Goal: Task Accomplishment & Management: Use online tool/utility

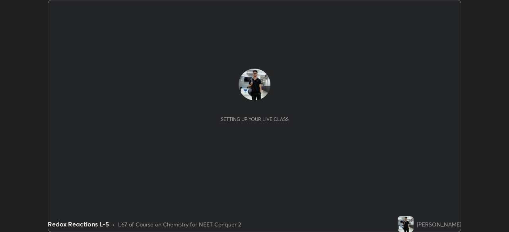
scroll to position [232, 508]
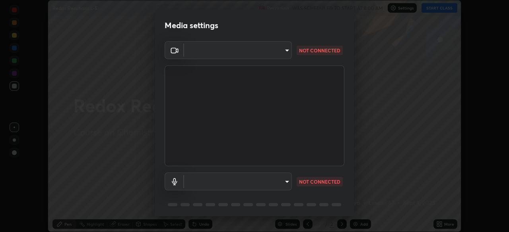
type input "e68af464f7f9ec2662c8dd58f0462b2d9bd4a3adfc91c634b4d9ed550f7d79d6"
type input "4853bebbdd99daa85ec881de7c9270d417bfeaa169075121ed1ad7609d9178ff"
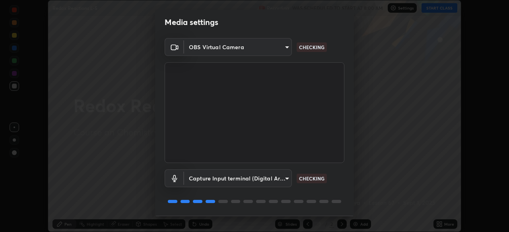
scroll to position [28, 0]
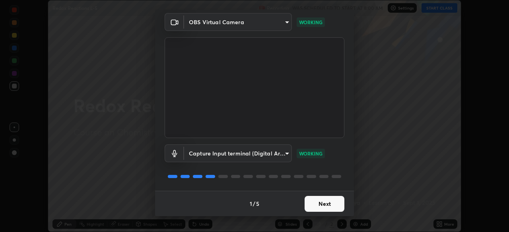
click at [317, 207] on button "Next" at bounding box center [324, 204] width 40 height 16
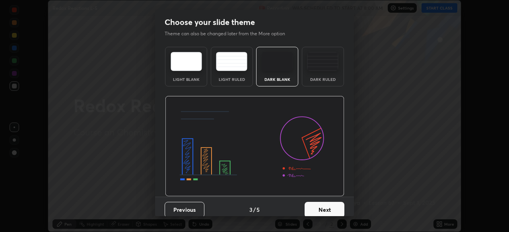
click at [319, 209] on button "Next" at bounding box center [324, 210] width 40 height 16
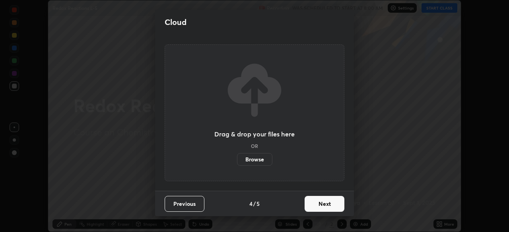
click at [320, 209] on button "Next" at bounding box center [324, 204] width 40 height 16
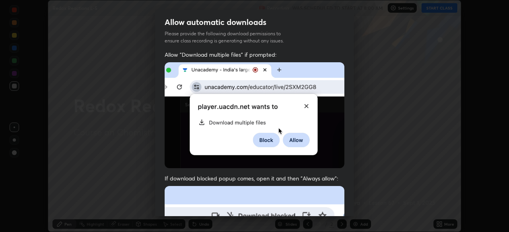
click at [310, 139] on img at bounding box center [254, 115] width 180 height 106
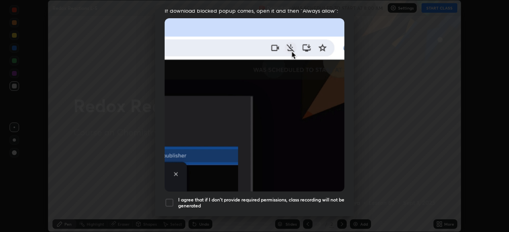
scroll to position [173, 0]
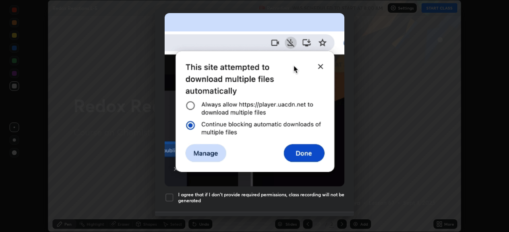
click at [170, 217] on button "Previous" at bounding box center [184, 225] width 40 height 16
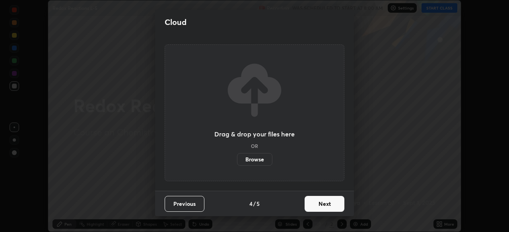
click at [313, 206] on button "Next" at bounding box center [324, 204] width 40 height 16
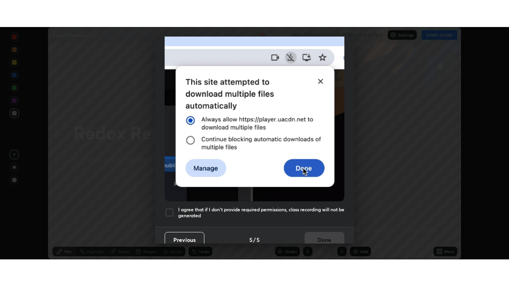
scroll to position [190, 0]
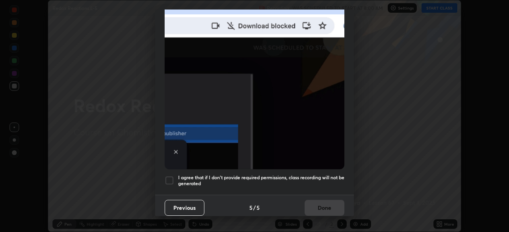
click at [171, 176] on div at bounding box center [169, 181] width 10 height 10
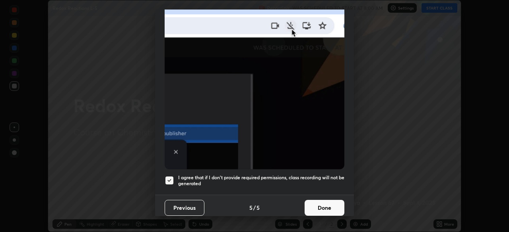
click at [331, 209] on button "Done" at bounding box center [324, 208] width 40 height 16
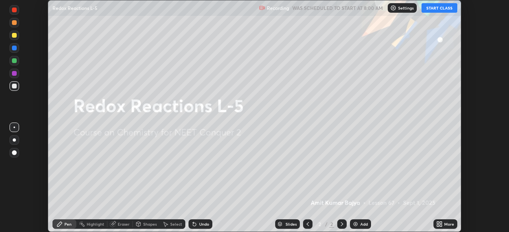
click at [360, 223] on div "Add" at bounding box center [364, 224] width 8 height 4
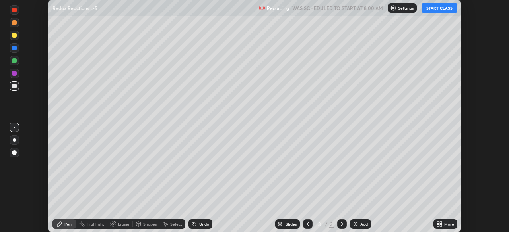
click at [439, 226] on icon at bounding box center [440, 226] width 2 height 2
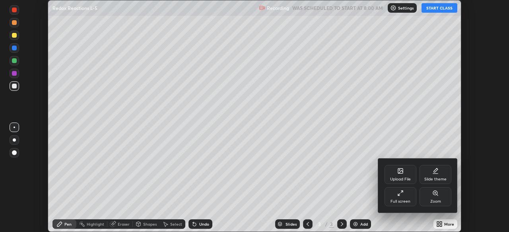
click at [407, 200] on div "Full screen" at bounding box center [400, 202] width 20 height 4
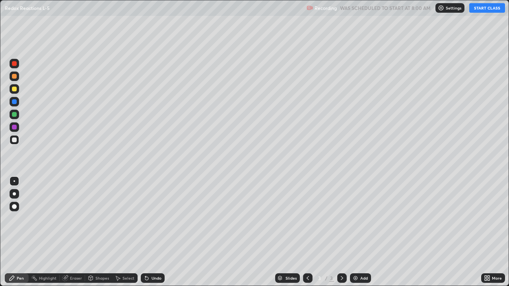
scroll to position [286, 509]
click at [493, 11] on button "START CLASS" at bounding box center [487, 8] width 36 height 10
click at [15, 127] on div at bounding box center [14, 127] width 5 height 5
click at [17, 66] on div at bounding box center [15, 64] width 10 height 10
click at [17, 91] on div at bounding box center [15, 89] width 10 height 10
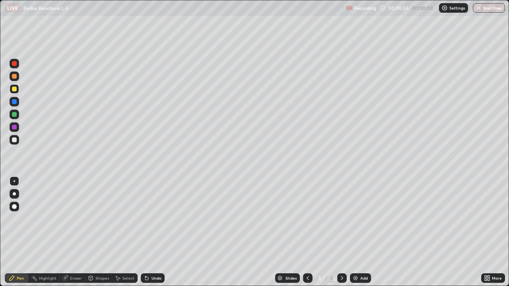
click at [15, 140] on div at bounding box center [14, 139] width 5 height 5
click at [151, 232] on div "Undo" at bounding box center [153, 278] width 24 height 10
click at [19, 126] on div at bounding box center [15, 127] width 10 height 10
click at [14, 141] on div at bounding box center [14, 139] width 5 height 5
click at [15, 114] on div at bounding box center [14, 114] width 5 height 5
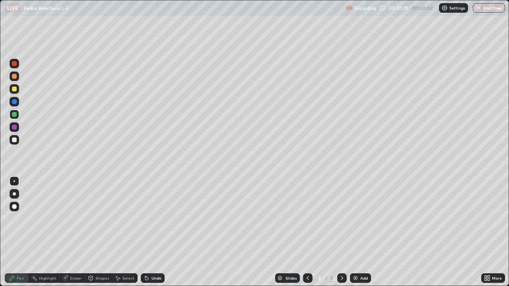
click at [17, 63] on div at bounding box center [15, 64] width 10 height 10
click at [17, 128] on div at bounding box center [15, 127] width 10 height 10
click at [17, 101] on div at bounding box center [15, 102] width 10 height 10
click at [17, 115] on div at bounding box center [15, 115] width 10 height 10
click at [15, 89] on div at bounding box center [14, 89] width 5 height 5
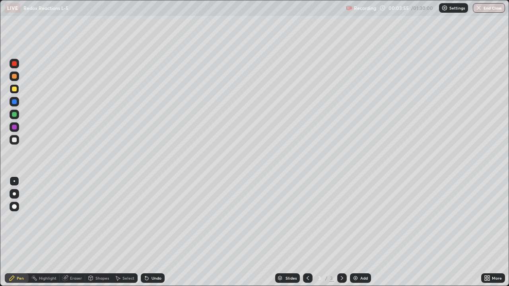
click at [15, 127] on div at bounding box center [14, 127] width 5 height 5
click at [17, 140] on div at bounding box center [15, 140] width 10 height 10
click at [16, 65] on div at bounding box center [14, 63] width 5 height 5
click at [18, 139] on div at bounding box center [15, 140] width 10 height 10
click at [361, 232] on div "Add" at bounding box center [364, 278] width 8 height 4
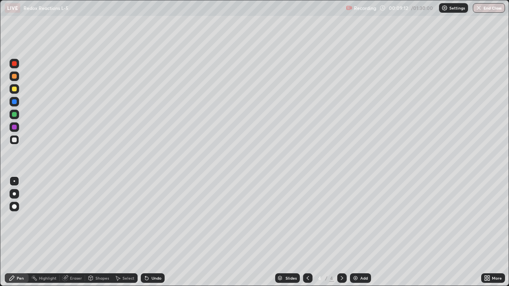
click at [17, 89] on div at bounding box center [15, 89] width 10 height 10
click at [16, 116] on div at bounding box center [14, 114] width 5 height 5
click at [18, 128] on div at bounding box center [15, 127] width 10 height 10
click at [17, 88] on div at bounding box center [15, 89] width 10 height 10
click at [16, 140] on div at bounding box center [14, 139] width 5 height 5
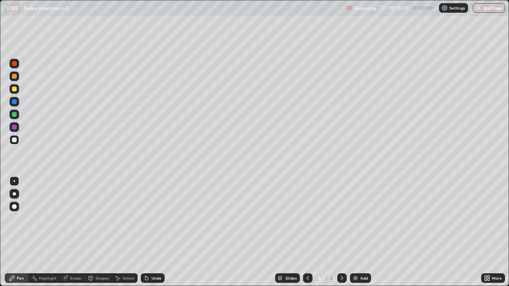
click at [157, 232] on div "Undo" at bounding box center [156, 278] width 10 height 4
click at [17, 115] on div at bounding box center [15, 115] width 10 height 10
click at [16, 139] on div at bounding box center [14, 139] width 5 height 5
click at [16, 115] on div at bounding box center [14, 114] width 5 height 5
click at [19, 127] on div at bounding box center [15, 127] width 10 height 10
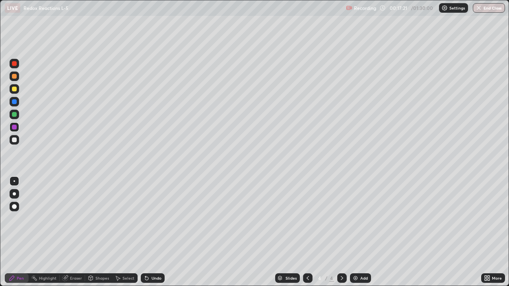
click at [18, 140] on div at bounding box center [15, 140] width 10 height 10
click at [18, 129] on div at bounding box center [15, 127] width 10 height 10
click at [15, 64] on div at bounding box center [14, 63] width 5 height 5
click at [16, 90] on div at bounding box center [14, 89] width 5 height 5
click at [18, 138] on div at bounding box center [15, 140] width 10 height 10
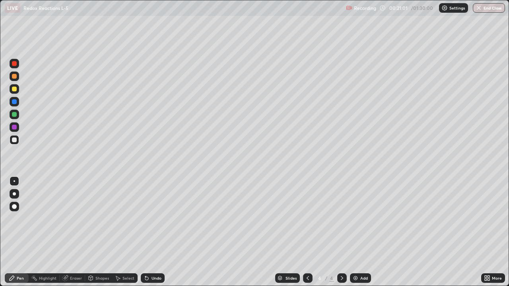
click at [17, 128] on div at bounding box center [15, 127] width 10 height 10
click at [18, 140] on div at bounding box center [15, 140] width 10 height 10
click at [15, 102] on div at bounding box center [14, 101] width 5 height 5
click at [15, 65] on div at bounding box center [14, 63] width 5 height 5
click at [364, 232] on div "Add" at bounding box center [364, 278] width 8 height 4
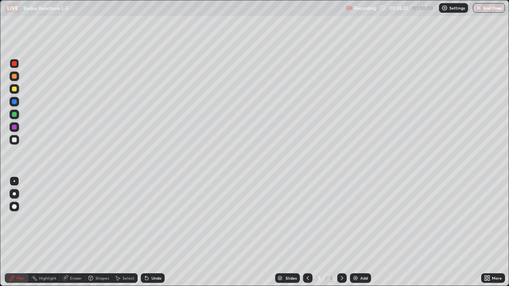
click at [15, 88] on div at bounding box center [14, 89] width 5 height 5
click at [17, 90] on div at bounding box center [15, 89] width 10 height 10
click at [17, 128] on div at bounding box center [15, 127] width 10 height 10
click at [17, 89] on div at bounding box center [15, 89] width 10 height 10
click at [17, 114] on div at bounding box center [15, 115] width 10 height 10
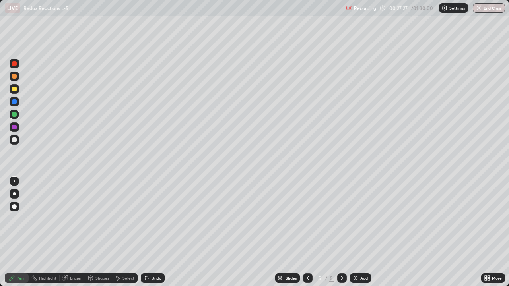
click at [18, 113] on div at bounding box center [15, 115] width 10 height 10
click at [15, 140] on div at bounding box center [14, 139] width 5 height 5
click at [18, 88] on div at bounding box center [15, 89] width 10 height 10
click at [15, 139] on div at bounding box center [14, 139] width 5 height 5
click at [16, 102] on div at bounding box center [14, 101] width 5 height 5
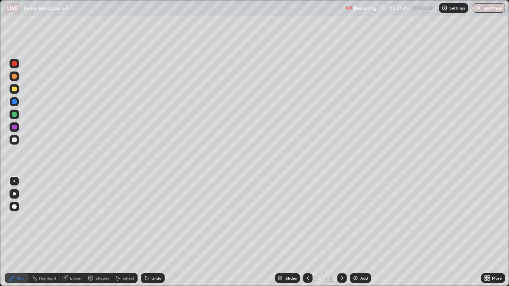
click at [19, 140] on div at bounding box center [15, 140] width 10 height 10
click at [15, 127] on div at bounding box center [14, 127] width 5 height 5
click at [15, 140] on div at bounding box center [14, 139] width 5 height 5
click at [16, 114] on div at bounding box center [14, 114] width 5 height 5
click at [18, 136] on div at bounding box center [15, 140] width 10 height 10
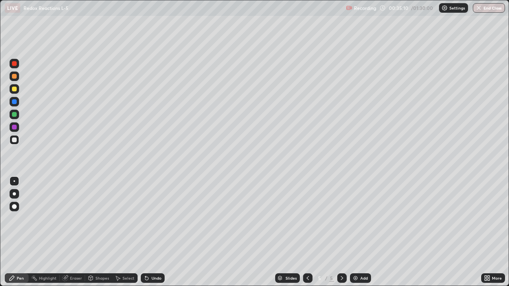
click at [15, 76] on div at bounding box center [14, 76] width 5 height 5
click at [364, 232] on div "Add" at bounding box center [360, 278] width 21 height 10
click at [15, 114] on div at bounding box center [14, 114] width 5 height 5
click at [154, 232] on div "Undo" at bounding box center [156, 278] width 10 height 4
click at [151, 232] on div "Undo" at bounding box center [156, 278] width 10 height 4
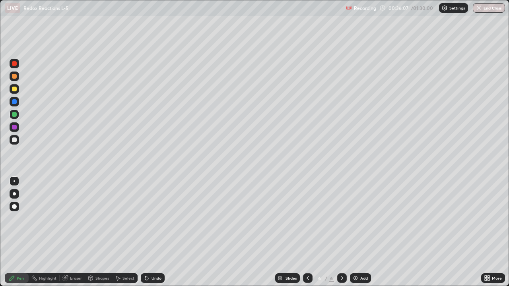
click at [17, 139] on div at bounding box center [15, 140] width 10 height 10
click at [17, 128] on div at bounding box center [15, 127] width 10 height 10
click at [18, 139] on div at bounding box center [15, 140] width 10 height 10
click at [15, 127] on div at bounding box center [14, 127] width 5 height 5
click at [19, 115] on div at bounding box center [15, 115] width 10 height 10
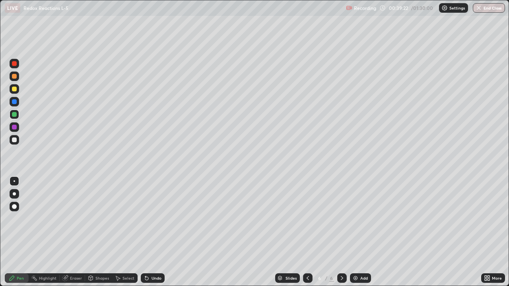
click at [17, 139] on div at bounding box center [15, 140] width 10 height 10
click at [17, 87] on div at bounding box center [15, 89] width 10 height 10
click at [159, 232] on div "Undo" at bounding box center [156, 278] width 10 height 4
click at [17, 114] on div at bounding box center [15, 115] width 10 height 10
click at [18, 136] on div at bounding box center [15, 139] width 10 height 13
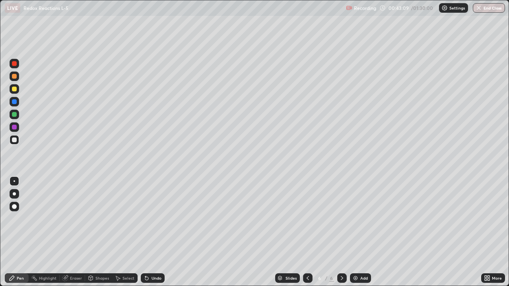
click at [307, 232] on icon at bounding box center [307, 278] width 6 height 6
click at [341, 232] on icon at bounding box center [341, 278] width 6 height 6
click at [15, 127] on div at bounding box center [14, 127] width 5 height 5
click at [19, 75] on div at bounding box center [15, 77] width 10 height 10
click at [309, 232] on icon at bounding box center [307, 278] width 6 height 6
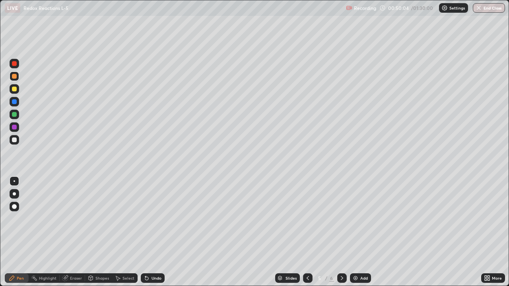
click at [156, 232] on div "Undo" at bounding box center [156, 278] width 10 height 4
click at [340, 232] on icon at bounding box center [341, 278] width 6 height 6
click at [17, 140] on div at bounding box center [15, 140] width 10 height 10
click at [161, 232] on div "Undo" at bounding box center [153, 278] width 24 height 10
click at [17, 116] on div at bounding box center [15, 115] width 10 height 10
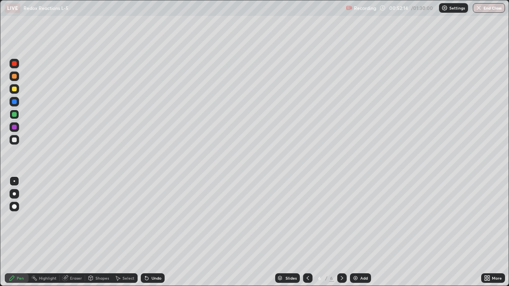
click at [17, 126] on div at bounding box center [15, 127] width 10 height 10
click at [306, 232] on div at bounding box center [308, 278] width 10 height 16
click at [341, 232] on icon at bounding box center [341, 278] width 6 height 6
click at [15, 140] on div at bounding box center [14, 139] width 5 height 5
click at [17, 115] on div at bounding box center [15, 115] width 10 height 10
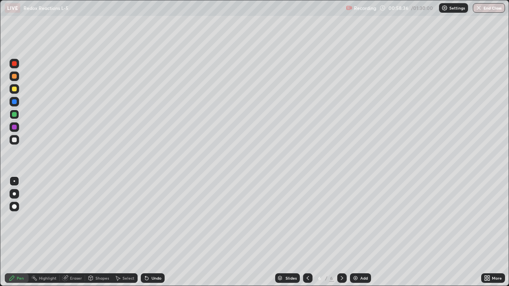
click at [18, 139] on div at bounding box center [15, 140] width 10 height 10
click at [19, 63] on div at bounding box center [15, 64] width 10 height 10
click at [125, 232] on div "Select" at bounding box center [128, 278] width 12 height 4
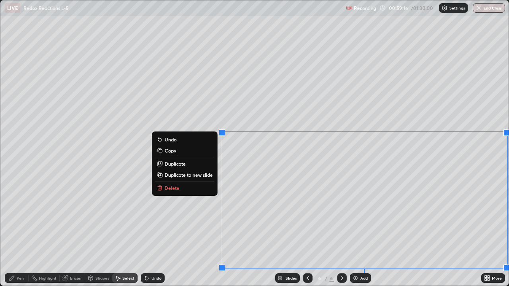
click at [206, 176] on p "Duplicate to new slide" at bounding box center [188, 175] width 48 height 6
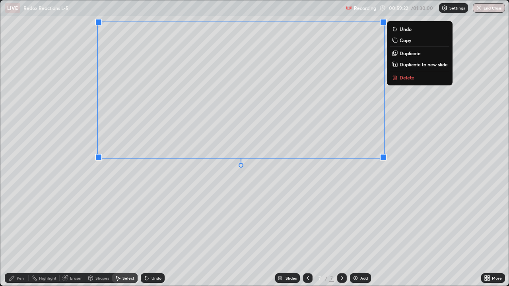
click at [257, 197] on div "0 ° Undo Copy Duplicate Duplicate to new slide Delete" at bounding box center [254, 142] width 508 height 285
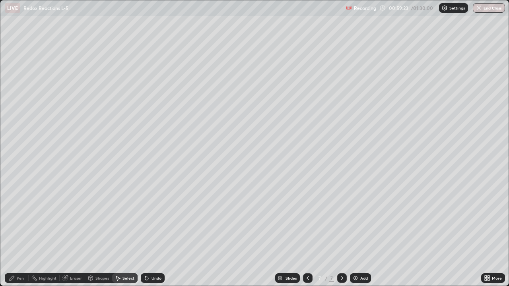
click at [22, 232] on div "Pen" at bounding box center [20, 278] width 7 height 4
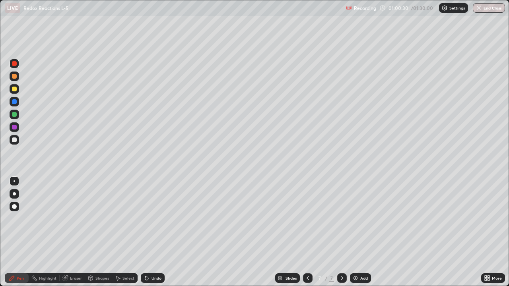
click at [17, 139] on div at bounding box center [15, 140] width 10 height 10
click at [156, 232] on div "Undo" at bounding box center [156, 278] width 10 height 4
click at [15, 127] on div at bounding box center [14, 127] width 5 height 5
click at [365, 232] on div "Add" at bounding box center [364, 278] width 8 height 4
click at [18, 117] on div at bounding box center [15, 115] width 10 height 10
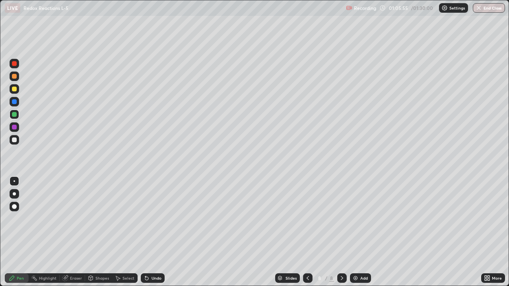
click at [17, 128] on div at bounding box center [15, 127] width 10 height 10
click at [157, 232] on div "Undo" at bounding box center [156, 278] width 10 height 4
click at [17, 115] on div at bounding box center [15, 115] width 10 height 10
click at [18, 141] on div at bounding box center [15, 140] width 10 height 10
click at [17, 129] on div at bounding box center [15, 127] width 10 height 10
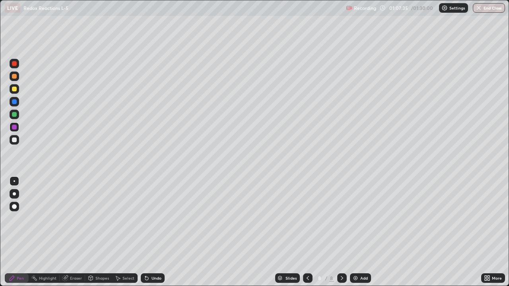
click at [17, 112] on div at bounding box center [15, 115] width 10 height 10
click at [17, 89] on div at bounding box center [15, 89] width 10 height 10
click at [362, 232] on div "Add" at bounding box center [364, 278] width 8 height 4
click at [16, 64] on div at bounding box center [14, 63] width 5 height 5
click at [15, 89] on div at bounding box center [14, 89] width 5 height 5
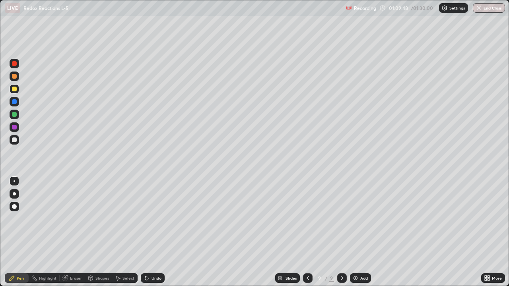
click at [156, 232] on div "Undo" at bounding box center [156, 278] width 10 height 4
click at [18, 126] on div at bounding box center [15, 127] width 10 height 10
click at [18, 141] on div at bounding box center [15, 140] width 10 height 10
click at [17, 128] on div at bounding box center [15, 127] width 10 height 10
click at [15, 114] on div at bounding box center [14, 114] width 5 height 5
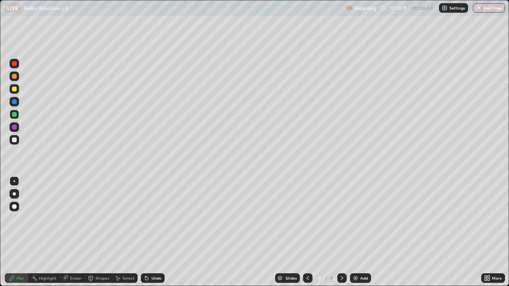
click at [15, 129] on div at bounding box center [14, 127] width 5 height 5
click at [15, 102] on div at bounding box center [14, 101] width 5 height 5
click at [15, 129] on div at bounding box center [14, 127] width 5 height 5
click at [16, 139] on div at bounding box center [14, 139] width 5 height 5
click at [156, 232] on div "Undo" at bounding box center [156, 278] width 10 height 4
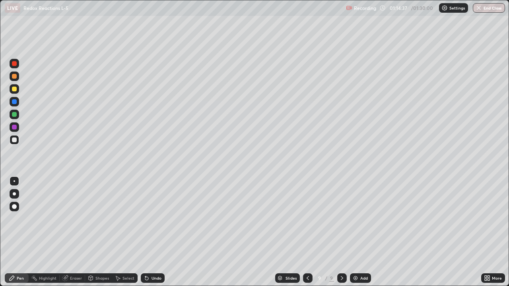
click at [156, 232] on div "Undo" at bounding box center [156, 278] width 10 height 4
click at [154, 232] on div "Undo" at bounding box center [156, 278] width 10 height 4
click at [155, 232] on div "Undo" at bounding box center [156, 278] width 10 height 4
click at [153, 232] on div "Undo" at bounding box center [156, 278] width 10 height 4
click at [15, 89] on div at bounding box center [14, 89] width 5 height 5
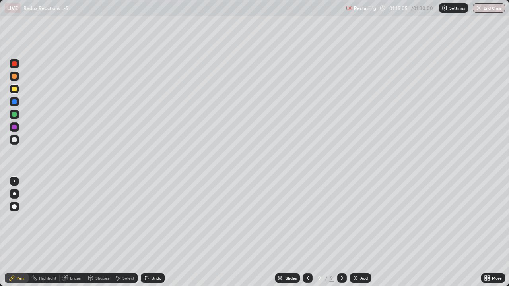
click at [161, 232] on div "Undo" at bounding box center [153, 278] width 24 height 10
click at [18, 65] on div at bounding box center [15, 64] width 10 height 10
click at [358, 232] on div "Add" at bounding box center [360, 278] width 21 height 10
click at [17, 128] on div at bounding box center [15, 127] width 10 height 10
click at [16, 127] on div at bounding box center [14, 127] width 5 height 5
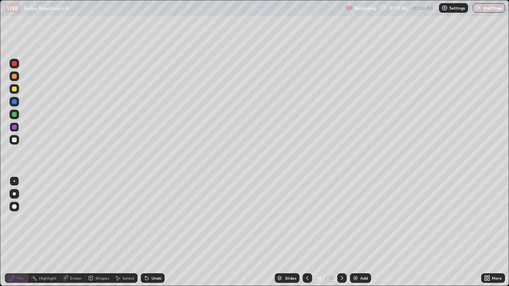
click at [17, 141] on div at bounding box center [15, 140] width 10 height 10
click at [19, 89] on div at bounding box center [15, 89] width 10 height 10
click at [16, 114] on div at bounding box center [14, 114] width 5 height 5
click at [16, 128] on div at bounding box center [14, 127] width 5 height 5
click at [15, 142] on div at bounding box center [14, 139] width 5 height 5
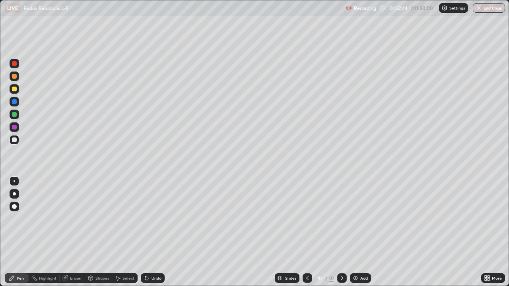
click at [17, 65] on div at bounding box center [15, 64] width 10 height 10
click at [306, 232] on icon at bounding box center [307, 278] width 6 height 6
click at [341, 232] on icon at bounding box center [341, 278] width 6 height 6
click at [19, 140] on div at bounding box center [15, 140] width 10 height 10
click at [16, 115] on div at bounding box center [14, 114] width 5 height 5
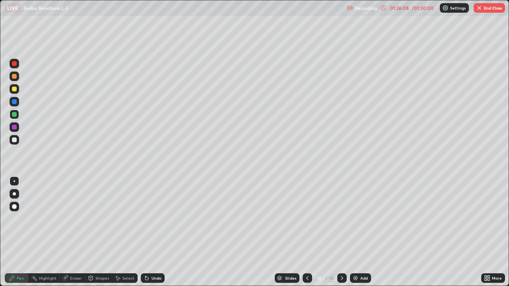
click at [15, 140] on div at bounding box center [14, 139] width 5 height 5
click at [15, 127] on div at bounding box center [14, 127] width 5 height 5
click at [13, 101] on div at bounding box center [14, 101] width 5 height 5
click at [15, 114] on div at bounding box center [14, 114] width 5 height 5
click at [16, 102] on div at bounding box center [14, 101] width 5 height 5
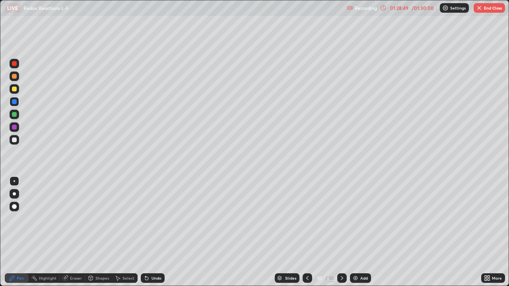
click at [17, 141] on div at bounding box center [15, 140] width 10 height 10
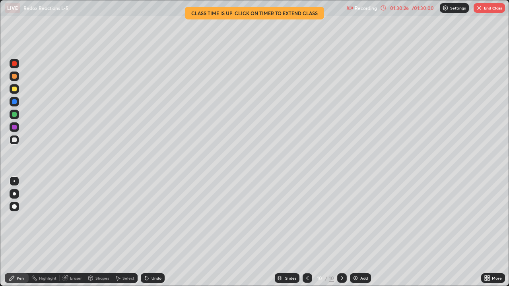
click at [18, 123] on div at bounding box center [15, 127] width 10 height 10
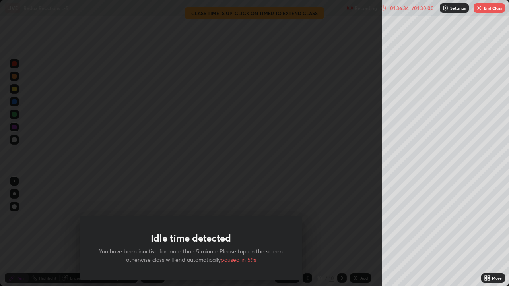
click at [487, 5] on button "End Class" at bounding box center [488, 8] width 31 height 10
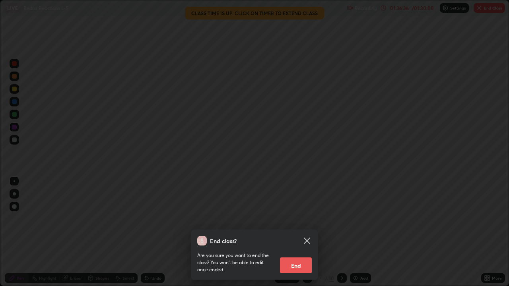
click at [302, 232] on button "End" at bounding box center [296, 265] width 32 height 16
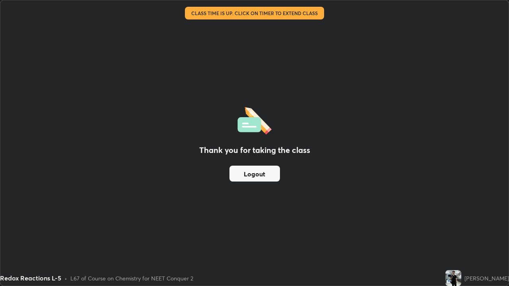
click at [271, 173] on button "Logout" at bounding box center [254, 174] width 50 height 16
